Goal: Check status: Check status

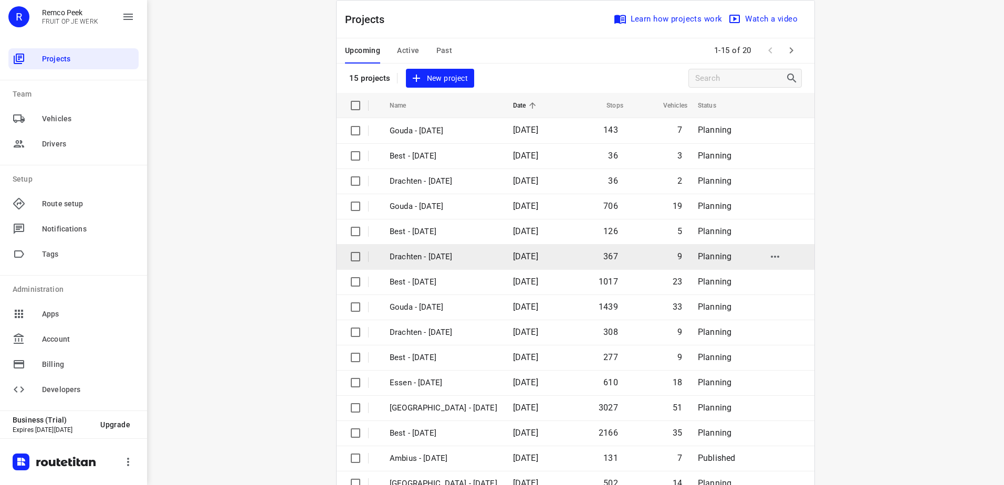
scroll to position [46, 0]
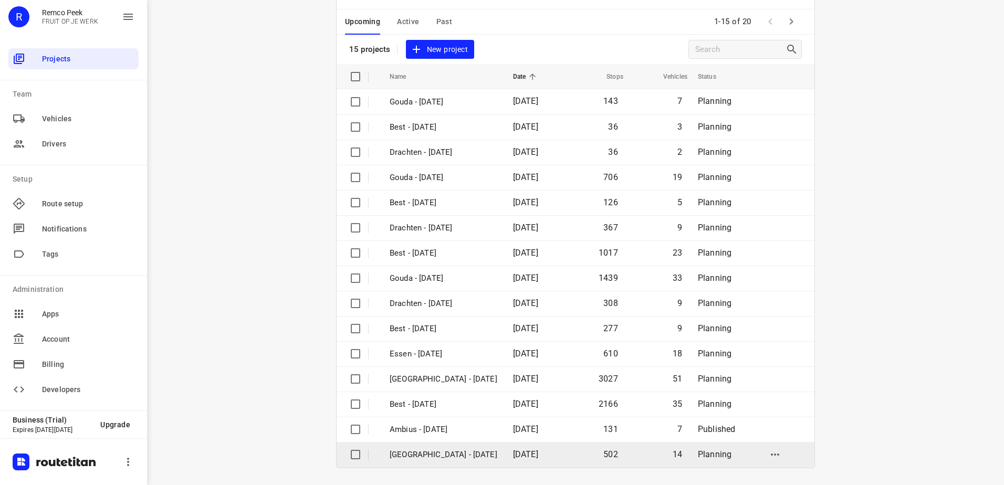
click at [437, 454] on p "[GEOGRAPHIC_DATA] - [DATE]" at bounding box center [444, 455] width 108 height 12
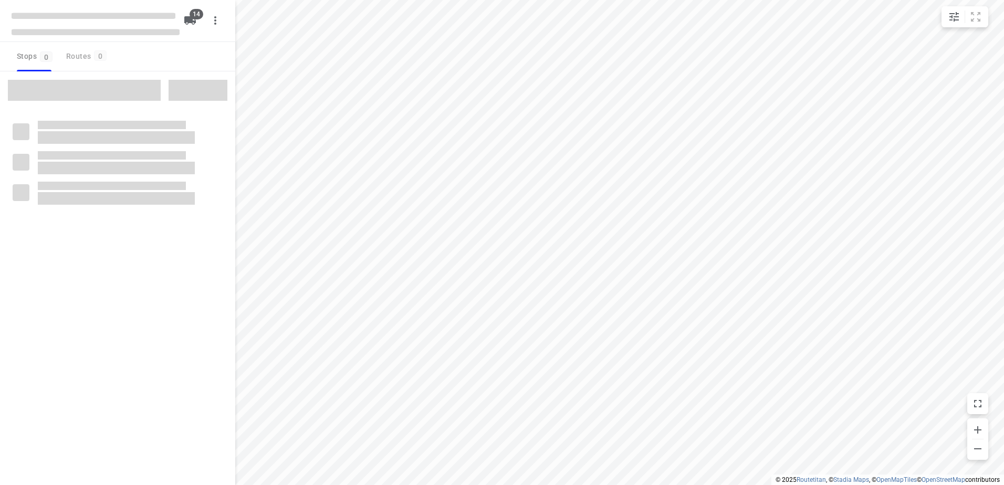
checkbox input "true"
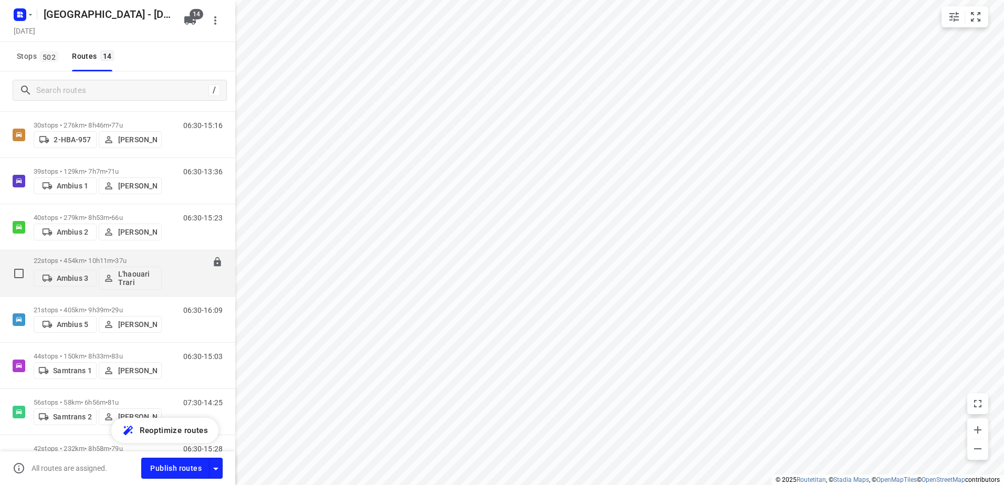
scroll to position [263, 0]
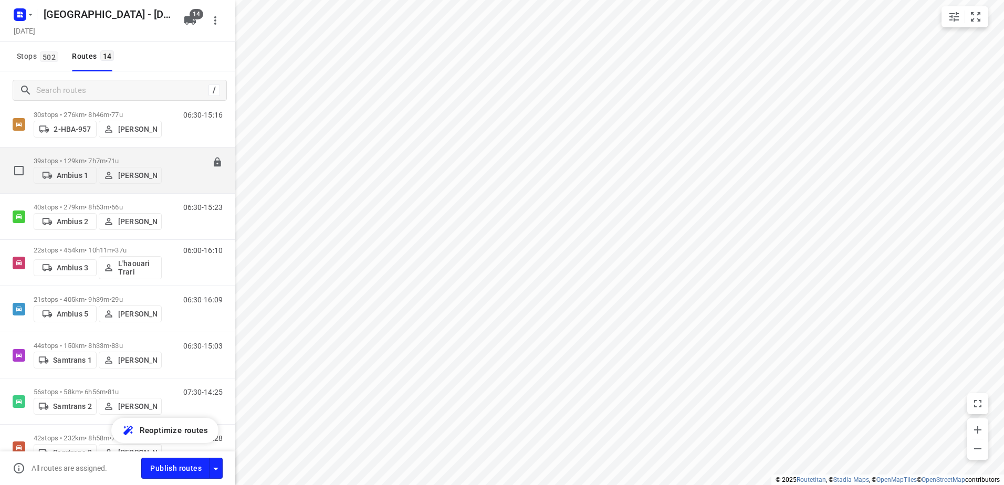
click at [65, 159] on p "39 stops • 129km • 7h7m • 71u" at bounding box center [98, 161] width 128 height 8
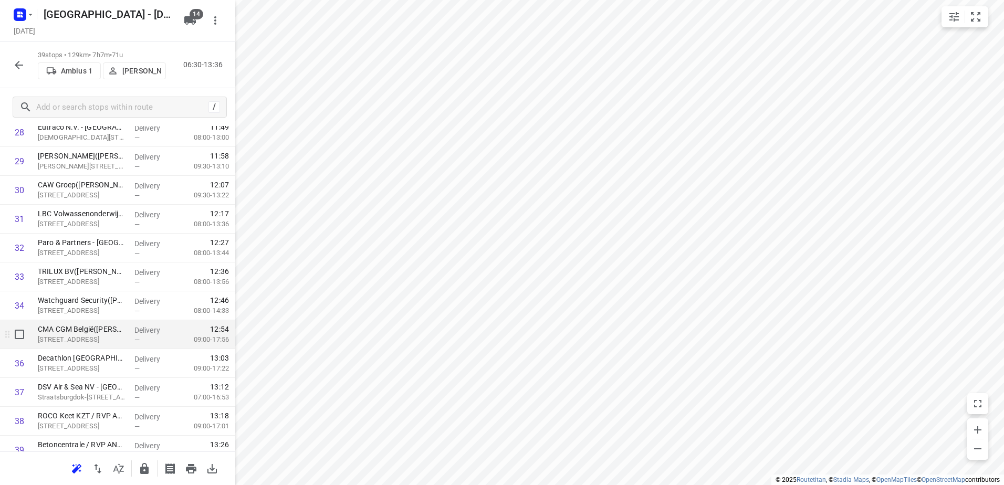
scroll to position [882, 0]
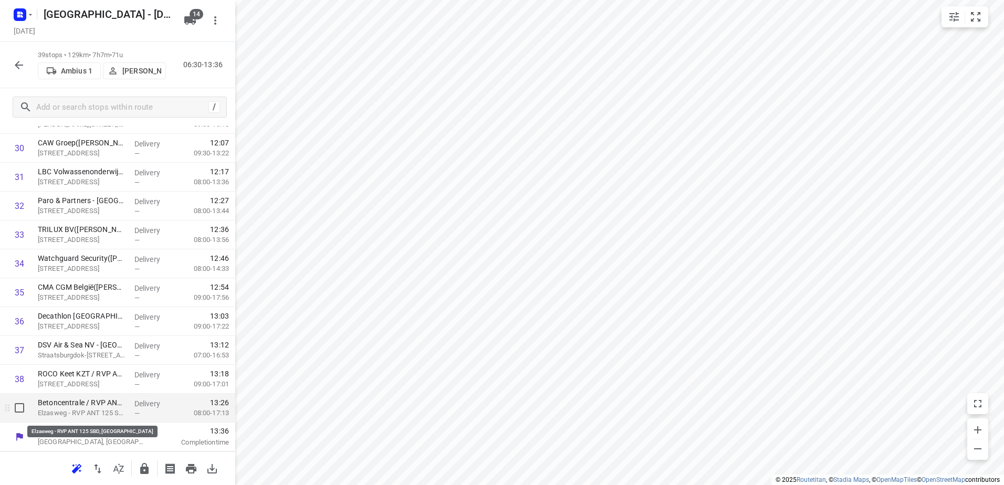
click at [94, 411] on p "Elzasweg - RVP ANT 125 SBD, [GEOGRAPHIC_DATA]" at bounding box center [82, 413] width 88 height 11
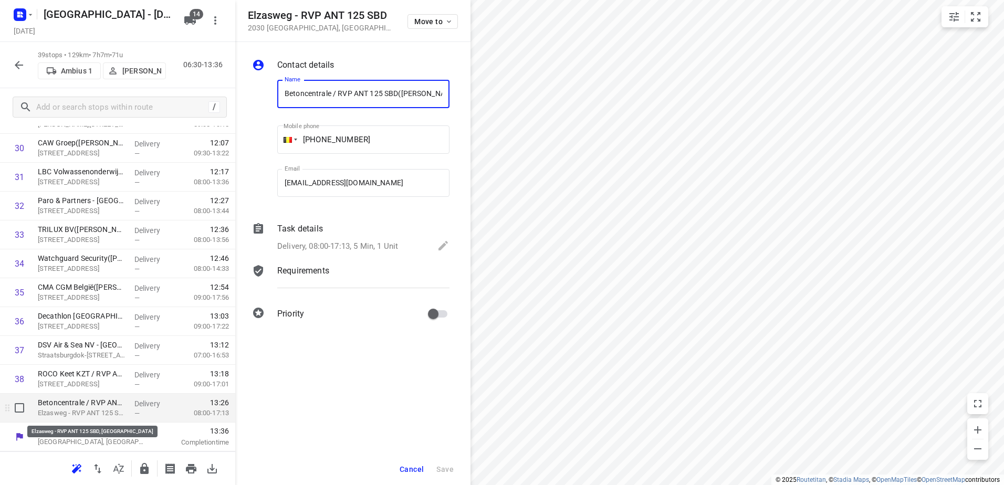
scroll to position [0, 21]
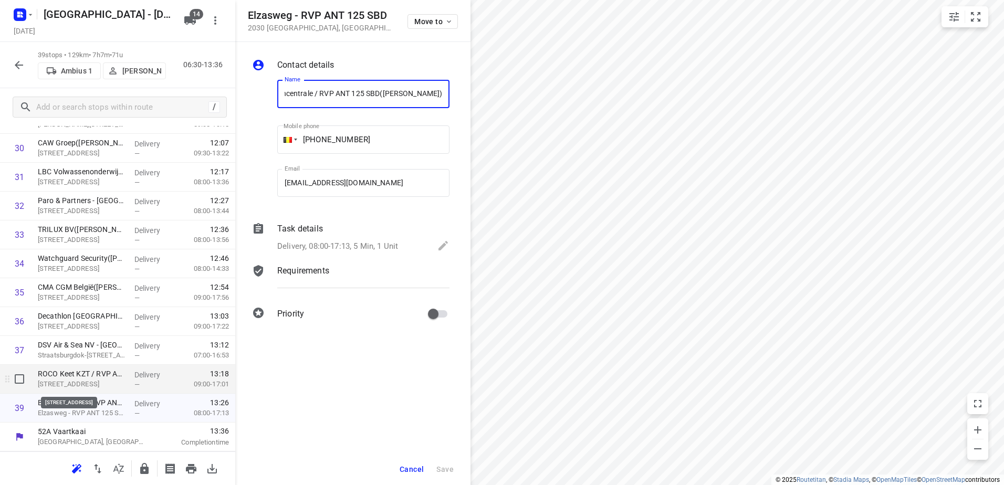
click at [88, 380] on p "[STREET_ADDRESS]" at bounding box center [82, 384] width 88 height 11
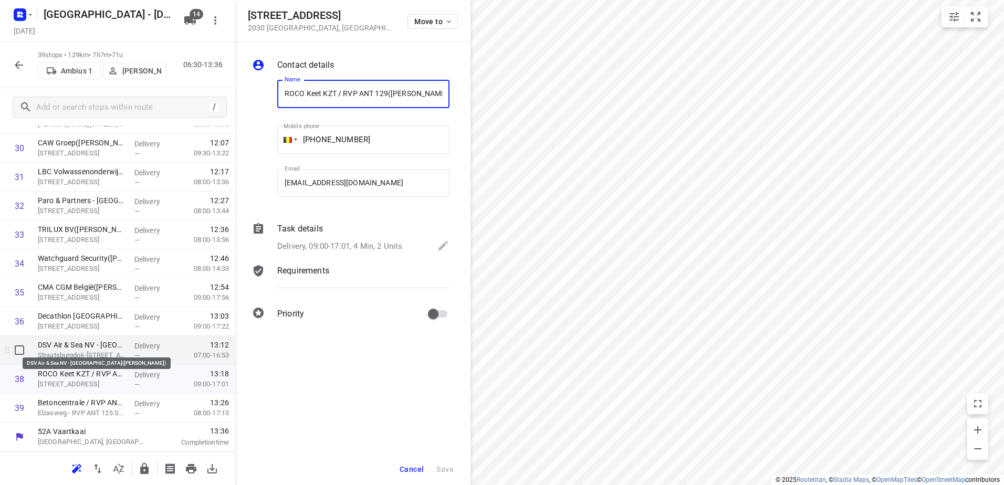
click at [72, 349] on p "DSV Air & Sea NV - [GEOGRAPHIC_DATA]([PERSON_NAME])" at bounding box center [82, 345] width 88 height 11
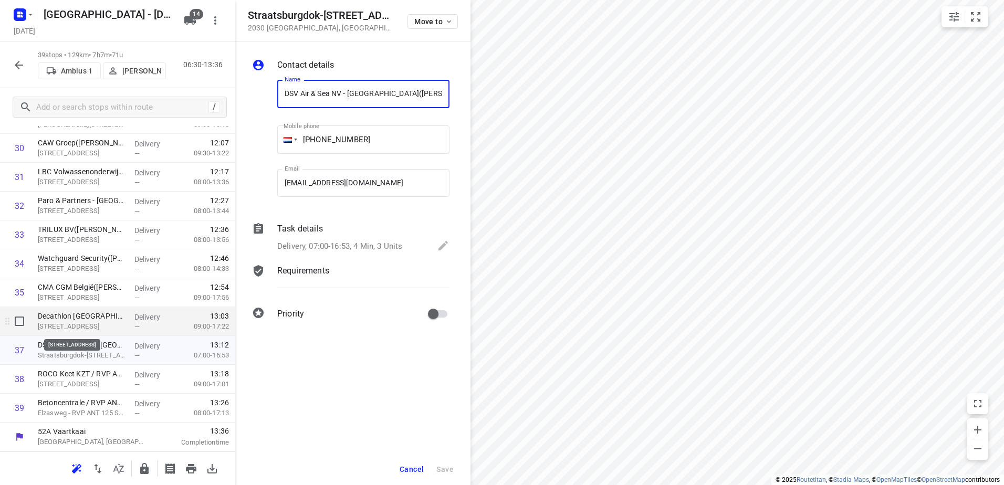
click at [86, 321] on p "[STREET_ADDRESS]" at bounding box center [82, 326] width 88 height 11
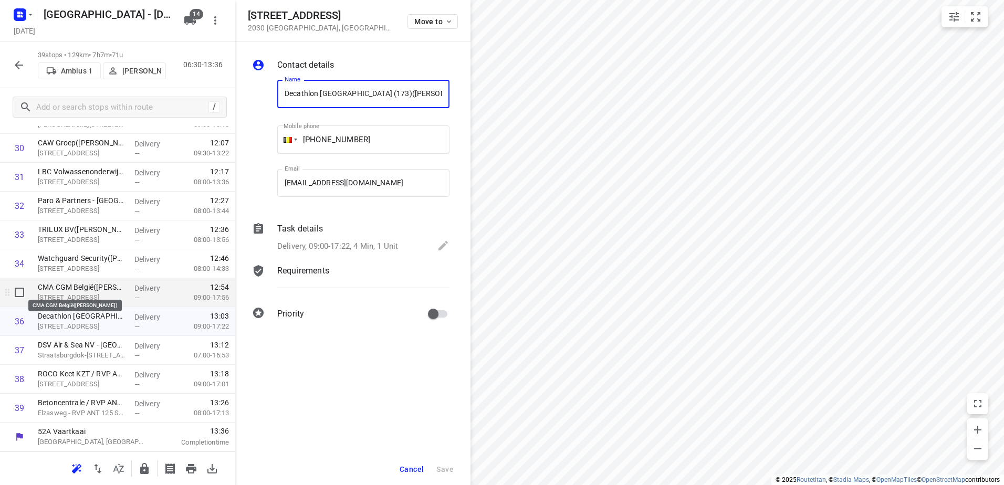
click at [89, 289] on p "CMA CGM België([PERSON_NAME])" at bounding box center [82, 287] width 88 height 11
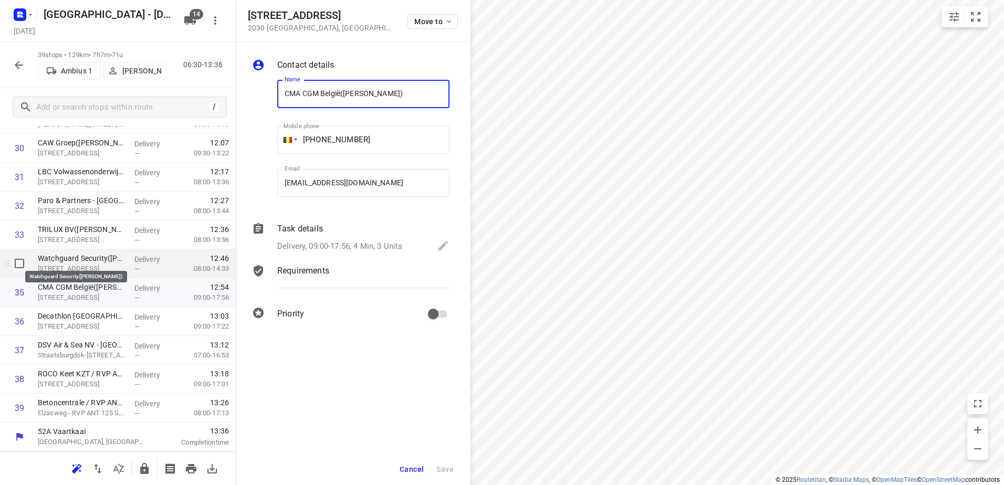
click at [71, 261] on p "Watchguard Security([PERSON_NAME])" at bounding box center [82, 258] width 88 height 11
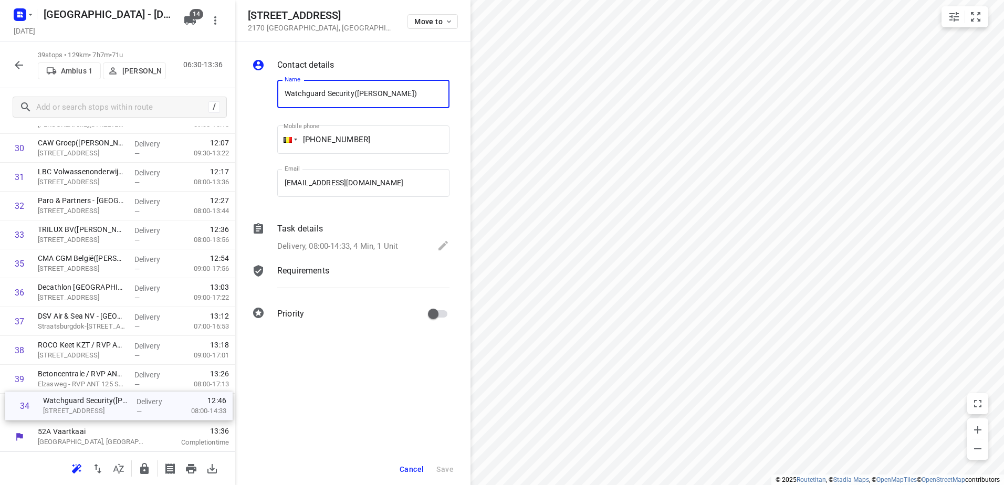
drag, startPoint x: 90, startPoint y: 262, endPoint x: 96, endPoint y: 408, distance: 146.2
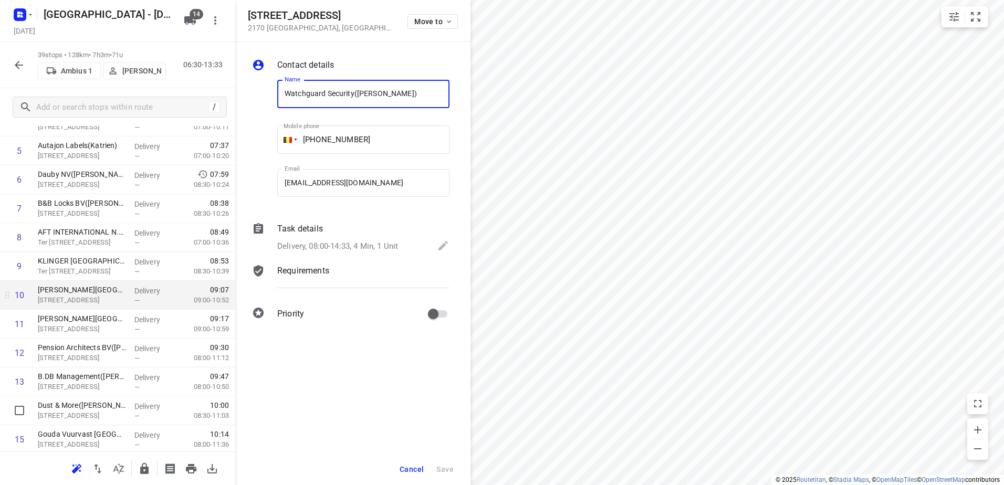
scroll to position [0, 0]
